Goal: Navigation & Orientation: Understand site structure

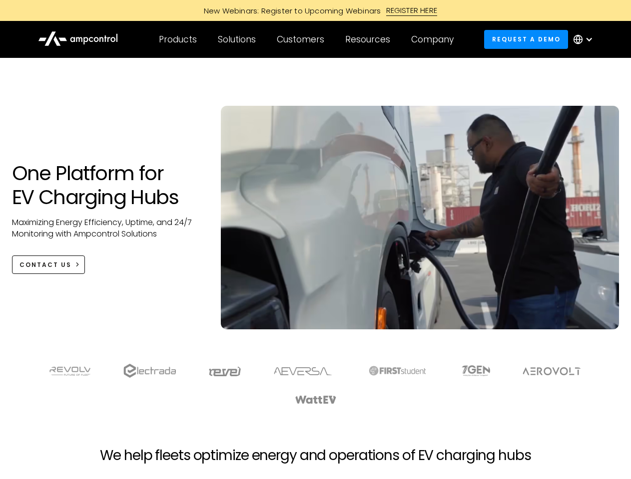
click at [307, 39] on div "Customers" at bounding box center [300, 39] width 47 height 11
click at [177, 39] on div "Products" at bounding box center [178, 39] width 38 height 11
click at [237, 39] on div "Solutions" at bounding box center [237, 39] width 38 height 11
click at [302, 39] on div "Customers" at bounding box center [300, 39] width 47 height 11
click at [369, 39] on div "Resources" at bounding box center [367, 39] width 45 height 11
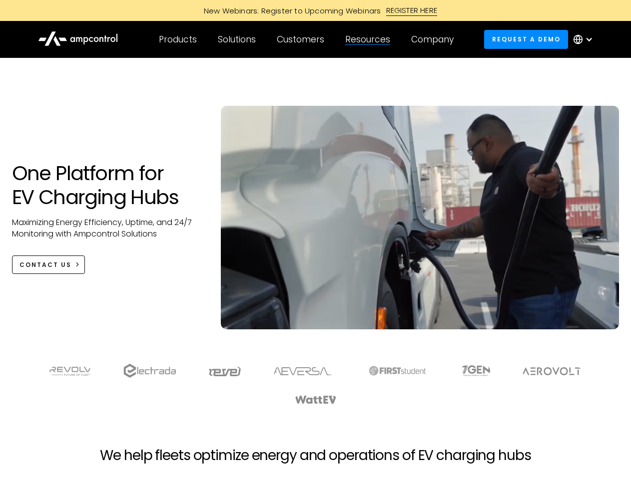
click at [435, 39] on div "Company" at bounding box center [432, 39] width 42 height 11
click at [585, 39] on div at bounding box center [589, 39] width 8 height 8
